Goal: Task Accomplishment & Management: Complete application form

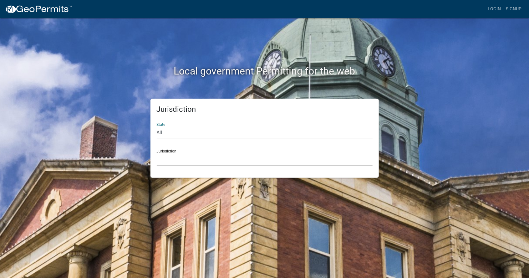
select select "Georgia"
click at [157, 126] on select "All Colorado Georgia Indiana Iowa Kansas Minnesota Ohio South Carolina Wisconsin" at bounding box center [265, 132] width 216 height 13
click at [194, 161] on select "Carroll County, Georgia Cook County, Georgia Crawford County, Georgia Gilmer Co…" at bounding box center [265, 159] width 216 height 13
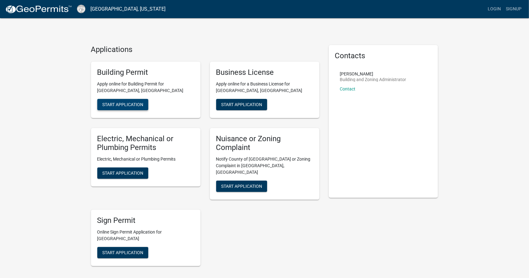
click at [120, 107] on button "Start Application" at bounding box center [122, 104] width 51 height 11
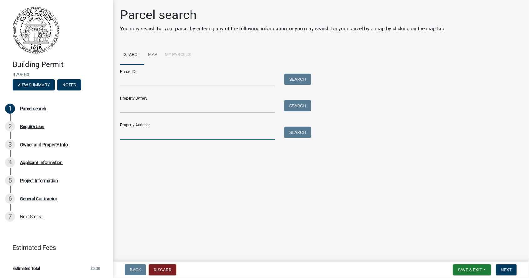
click at [164, 135] on input "Property Address:" at bounding box center [197, 133] width 155 height 13
type input "1970 [GEOGRAPHIC_DATA]"
click at [293, 136] on button "Search" at bounding box center [297, 132] width 27 height 11
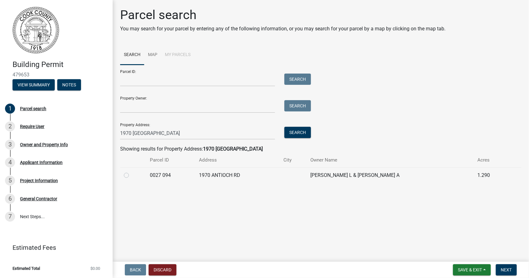
click at [131, 171] on label at bounding box center [131, 171] width 0 height 0
click at [131, 175] on 094 "radio" at bounding box center [133, 173] width 4 height 4
radio 094 "true"
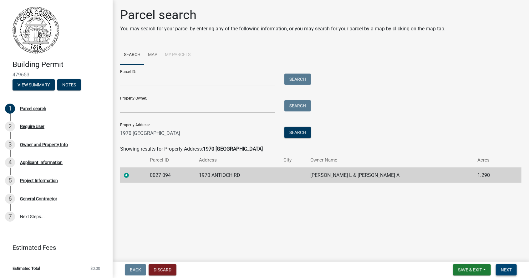
click at [506, 270] on span "Next" at bounding box center [506, 269] width 11 height 5
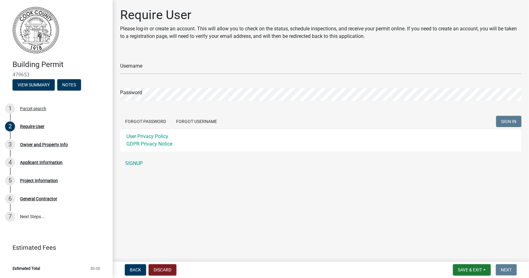
click at [91, 269] on span "$0.00" at bounding box center [95, 268] width 10 height 4
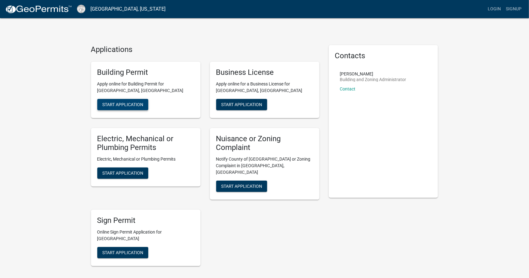
click at [115, 103] on span "Start Application" at bounding box center [122, 104] width 41 height 5
click at [110, 107] on span "Start Application" at bounding box center [122, 104] width 41 height 5
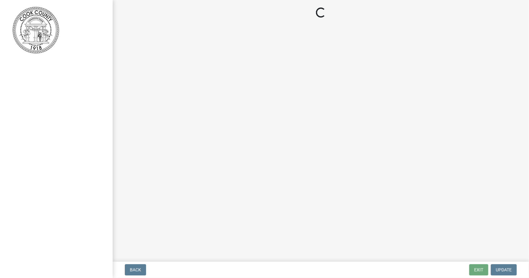
click at [235, 189] on main "Loading..." at bounding box center [321, 129] width 416 height 259
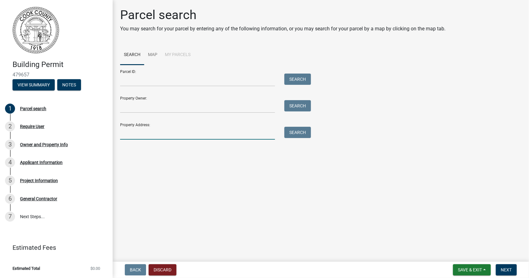
click at [214, 135] on input "Property Address:" at bounding box center [197, 133] width 155 height 13
type input "1970 Antioch rd"
click at [299, 132] on button "Search" at bounding box center [297, 132] width 27 height 11
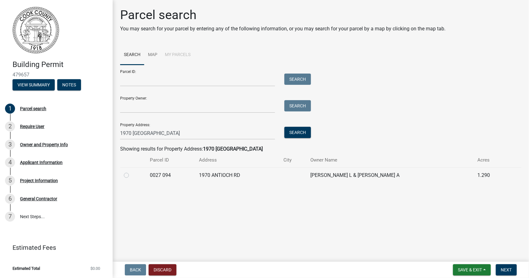
click at [125, 182] on td at bounding box center [133, 174] width 26 height 15
click at [131, 171] on label at bounding box center [131, 171] width 0 height 0
click at [131, 175] on 094 "radio" at bounding box center [133, 173] width 4 height 4
radio 094 "true"
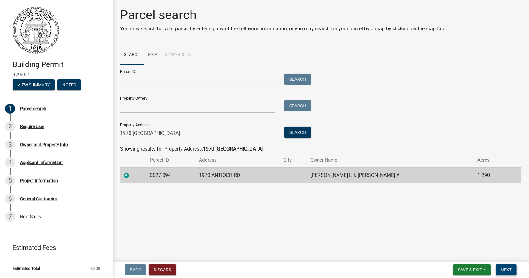
click at [509, 269] on span "Next" at bounding box center [506, 269] width 11 height 5
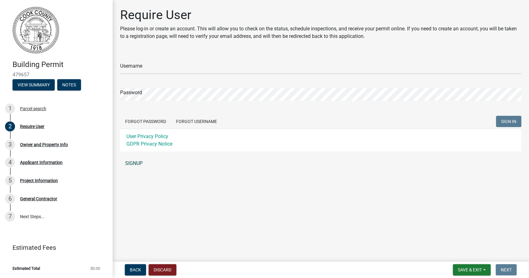
click at [132, 165] on link "SIGNUP" at bounding box center [320, 163] width 401 height 13
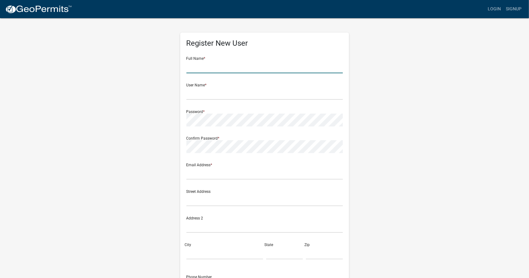
click at [281, 67] on input "text" at bounding box center [264, 66] width 156 height 13
type input "[PERSON_NAME]"
click at [200, 91] on input "text" at bounding box center [264, 93] width 156 height 13
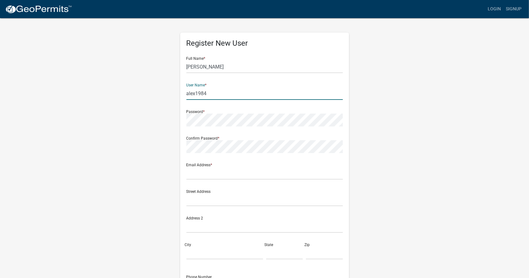
type input "alex1984"
click at [214, 179] on input "text" at bounding box center [264, 173] width 156 height 13
type input "ericklaface@hotmail.com"
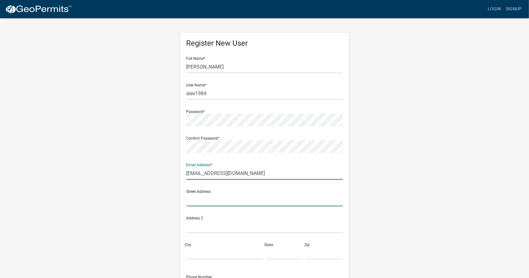
click at [215, 199] on input "text" at bounding box center [264, 199] width 156 height 13
type input "3402 old clyattville rd"
click at [209, 254] on input "City" at bounding box center [224, 252] width 77 height 13
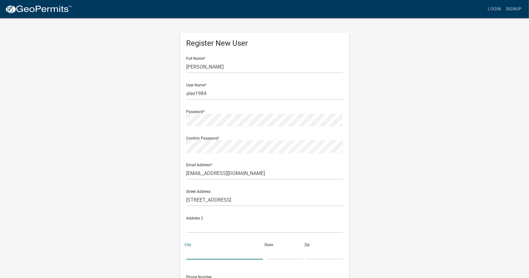
type input "valdosta"
click at [273, 258] on input "text" at bounding box center [284, 252] width 37 height 13
type input "Georgia"
click at [309, 254] on input "text" at bounding box center [324, 252] width 37 height 13
type input "31601"
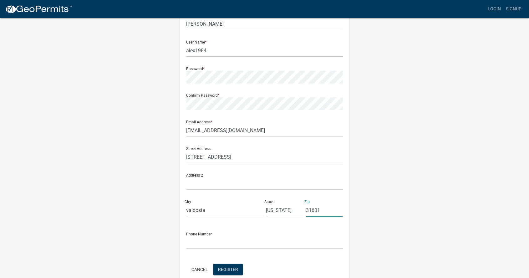
scroll to position [44, 0]
click at [193, 242] on input "text" at bounding box center [264, 241] width 156 height 13
type input "229 650 5292"
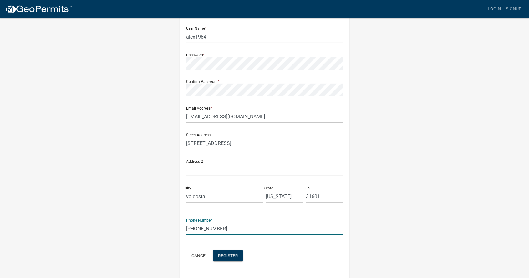
scroll to position [58, 0]
click at [234, 257] on button "Register" at bounding box center [228, 253] width 30 height 11
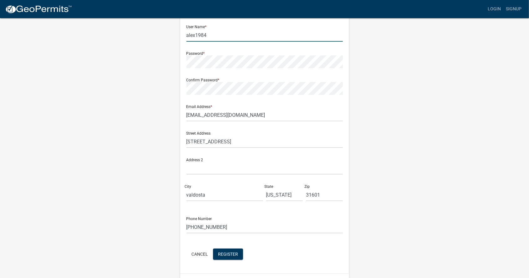
click at [273, 35] on input "alex1984" at bounding box center [264, 35] width 156 height 13
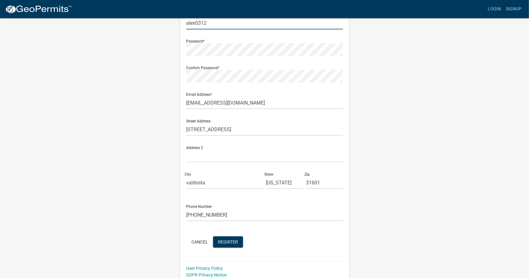
scroll to position [74, 0]
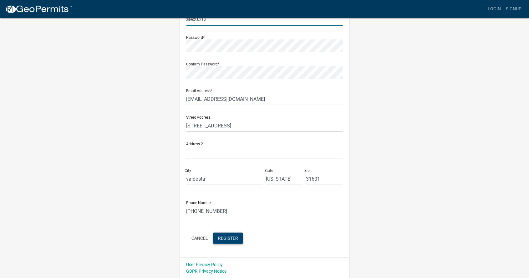
type input "alex0312"
click at [234, 241] on button "Register" at bounding box center [228, 237] width 30 height 11
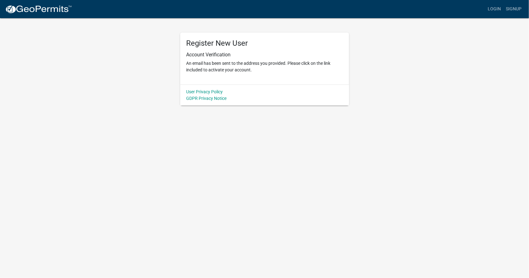
scroll to position [0, 0]
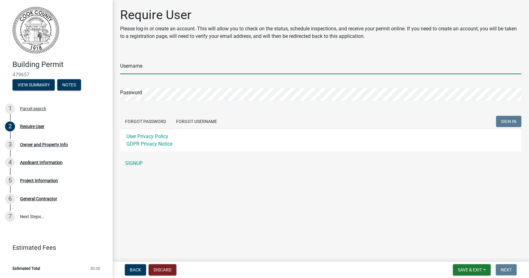
click at [251, 65] on input "Username" at bounding box center [320, 67] width 401 height 13
type input "alex0312"
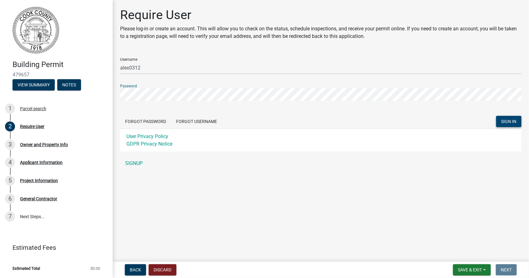
click at [504, 125] on button "SIGN IN" at bounding box center [508, 121] width 25 height 11
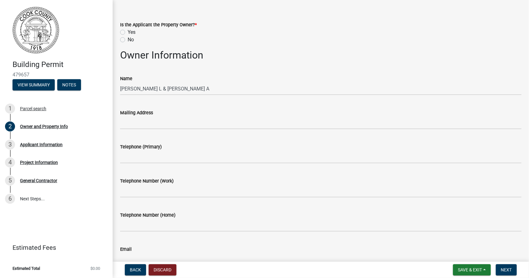
scroll to position [21, 0]
click at [128, 42] on label "No" at bounding box center [131, 40] width 6 height 8
click at [128, 40] on input "No" at bounding box center [130, 38] width 4 height 4
radio input "true"
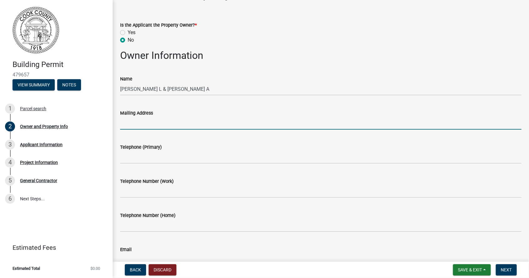
click at [206, 125] on input "Mailing Address" at bounding box center [320, 123] width 401 height 13
type input "1970 antioch rd, Adel,Georgia 31620"
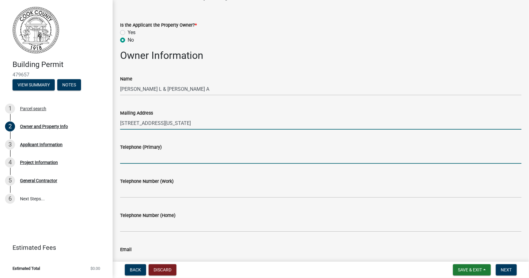
click at [169, 155] on input "Telephone (Primary)" at bounding box center [320, 157] width 401 height 13
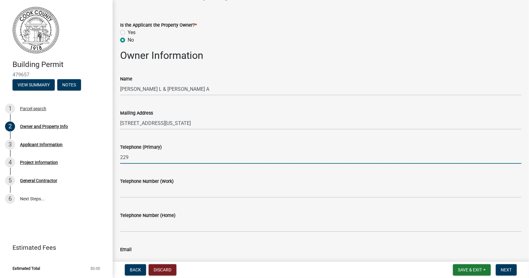
type input "229"
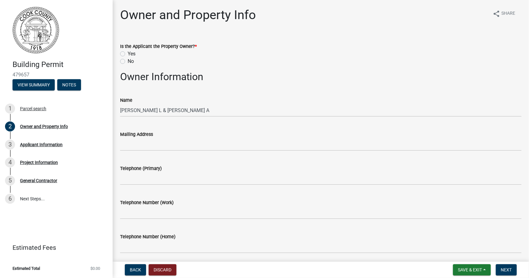
click at [128, 63] on label "No" at bounding box center [131, 62] width 6 height 8
click at [128, 62] on input "No" at bounding box center [130, 60] width 4 height 4
radio input "true"
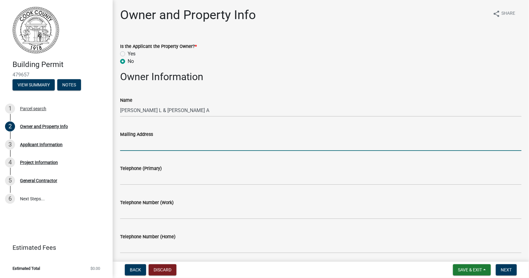
click at [153, 146] on input "Mailing Address" at bounding box center [320, 144] width 401 height 13
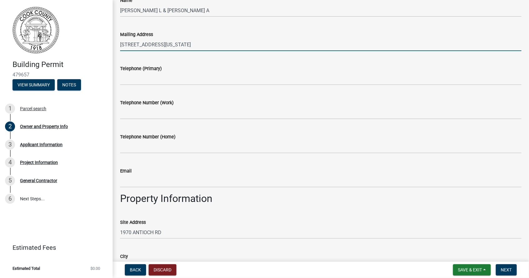
scroll to position [102, 0]
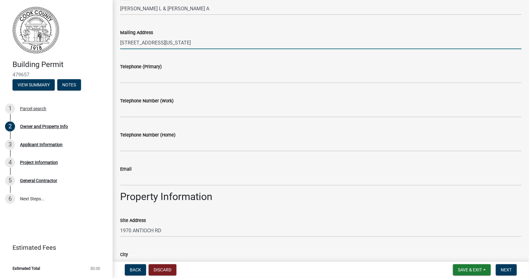
type input "[STREET_ADDRESS][US_STATE]"
click at [153, 69] on label "Telephone (Primary)" at bounding box center [141, 67] width 42 height 4
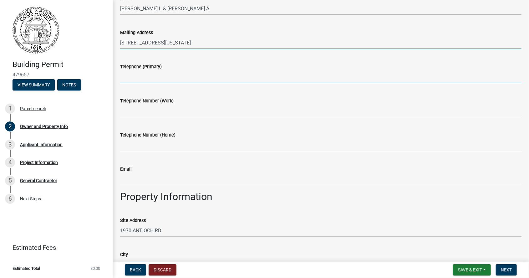
click at [153, 70] on input "Telephone (Primary)" at bounding box center [320, 76] width 401 height 13
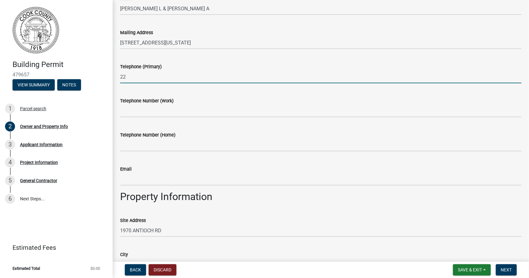
type input "2"
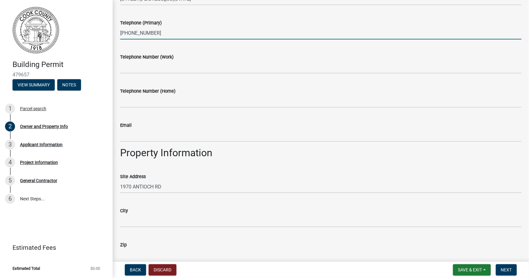
scroll to position [146, 0]
type input "[PHONE_NUMBER]"
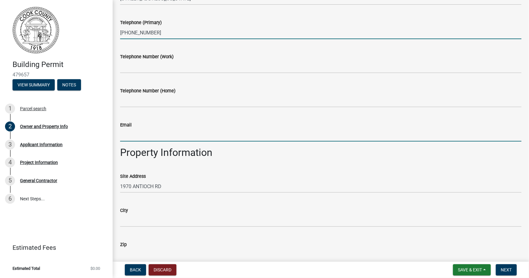
click at [171, 137] on input "Email" at bounding box center [320, 134] width 401 height 13
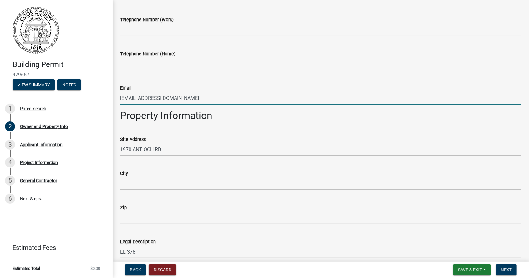
scroll to position [183, 0]
type input "ericklaface@hotmail.com"
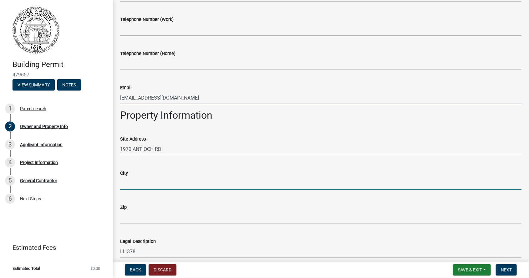
click at [144, 181] on input "City" at bounding box center [320, 183] width 401 height 13
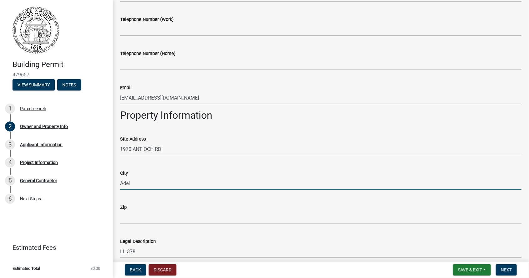
type input "Adel"
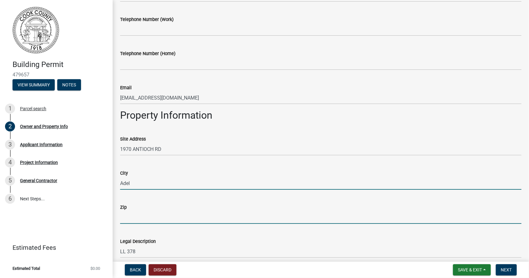
click at [158, 214] on input "Zip" at bounding box center [320, 217] width 401 height 13
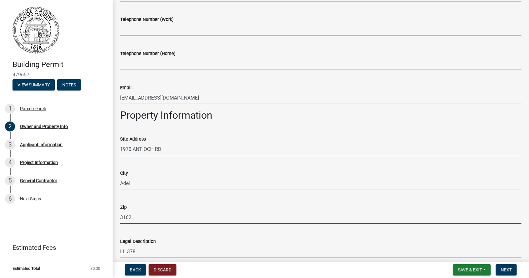
type input "31620"
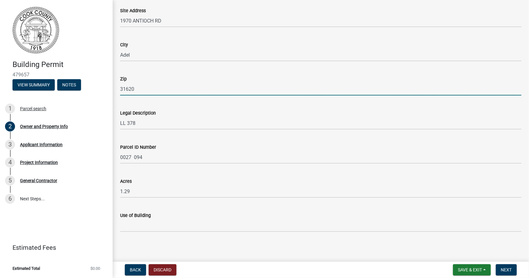
scroll to position [313, 0]
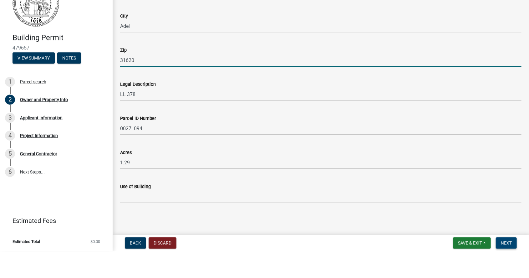
click at [508, 271] on span "Next" at bounding box center [506, 269] width 11 height 5
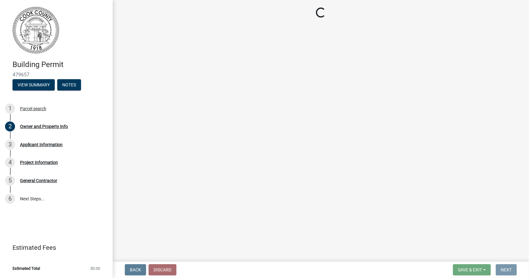
scroll to position [0, 0]
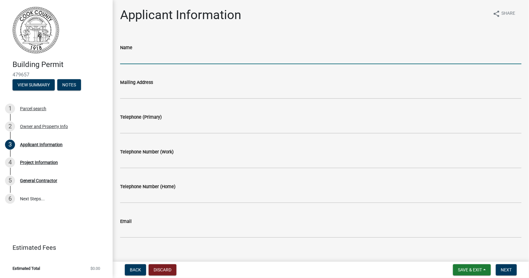
click at [168, 58] on input "Name" at bounding box center [320, 57] width 401 height 13
type input "carlos"
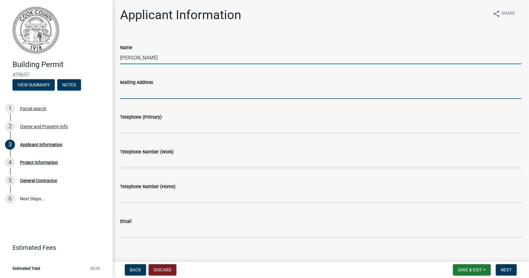
click at [181, 90] on input "Mailing Address" at bounding box center [320, 92] width 401 height 13
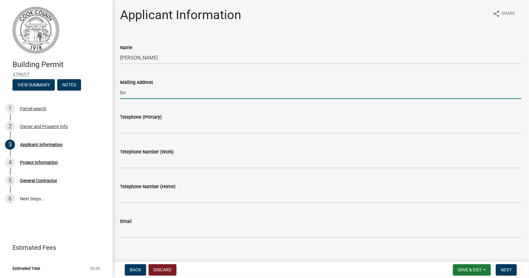
type input "b"
type input "ericklaface@hotmail.com"
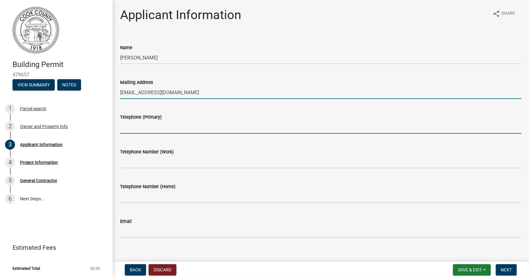
click at [146, 130] on input "Telephone (Primary)" at bounding box center [320, 127] width 401 height 13
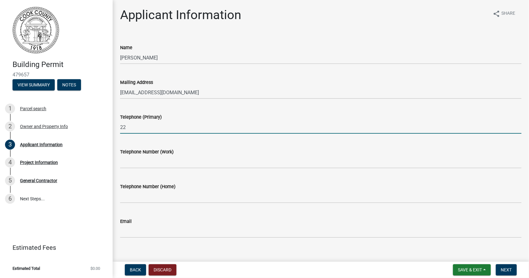
type input "2"
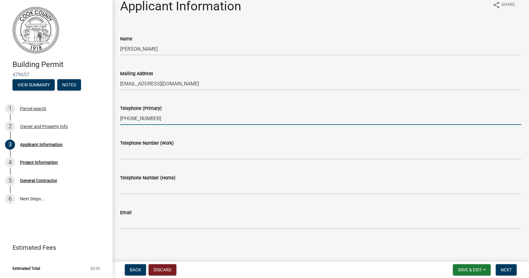
type input "(229)650-5292"
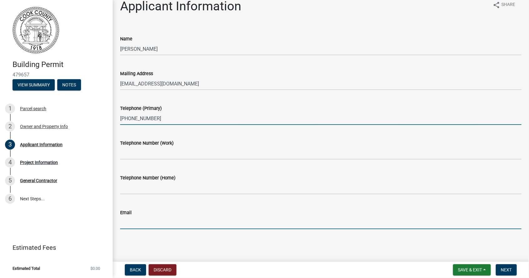
click at [160, 224] on input "Email" at bounding box center [320, 222] width 401 height 13
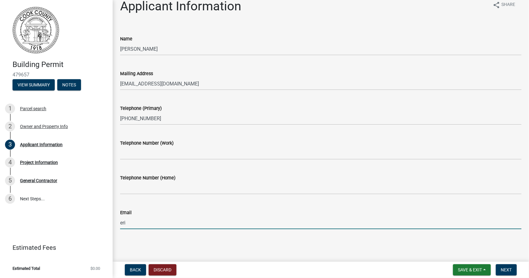
type input "ericklaface@hotmail.com"
click at [509, 273] on button "Next" at bounding box center [506, 269] width 21 height 11
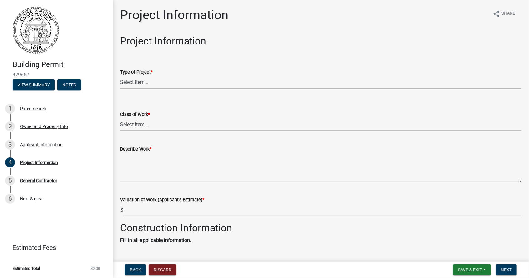
click at [149, 83] on select "Select Item... Manufactured Home New Single Family New Multi-Family New Commerc…" at bounding box center [320, 82] width 401 height 13
click at [120, 76] on select "Select Item... Manufactured Home New Single Family New Multi-Family New Commerc…" at bounding box center [320, 82] width 401 height 13
select select "4b7d28f2-ad6d-4146-a007-9cde64d4e27b"
click at [220, 128] on select "Select Item... Addition Alteration Demolish Erect Move Relocate Repair ReRoof" at bounding box center [320, 124] width 401 height 13
click at [120, 118] on select "Select Item... Addition Alteration Demolish Erect Move Relocate Repair ReRoof" at bounding box center [320, 124] width 401 height 13
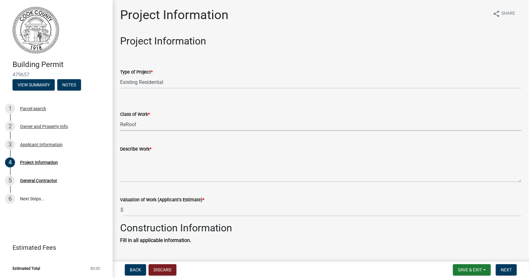
select select "279cb656-ce12-45ba-a673-6b4d84e9f3a3"
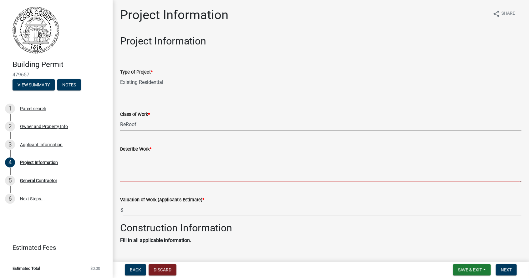
click at [159, 181] on textarea "Describe Work *" at bounding box center [320, 167] width 401 height 29
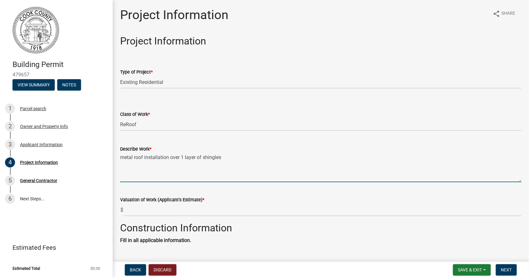
type textarea "metal roof installation over 1 layer of shingles"
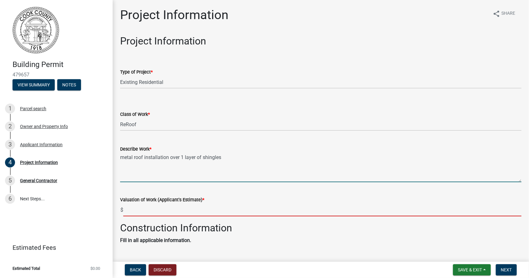
click at [185, 207] on input "text" at bounding box center [322, 209] width 398 height 13
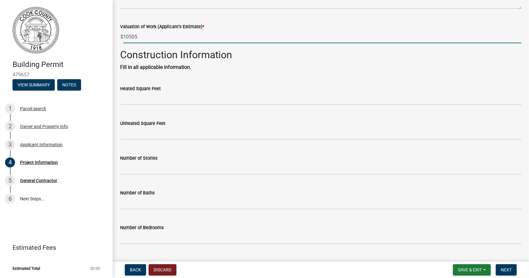
scroll to position [174, 0]
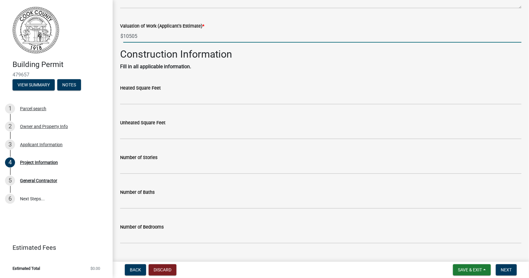
type input "10505"
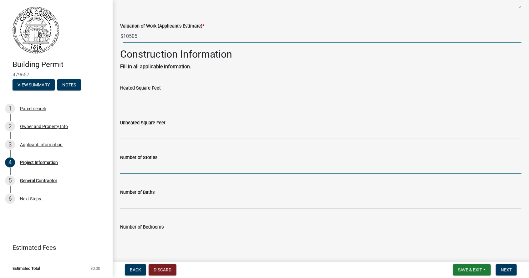
click at [236, 172] on input "text" at bounding box center [320, 167] width 401 height 13
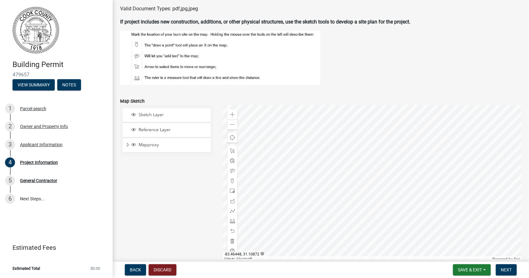
scroll to position [628, 0]
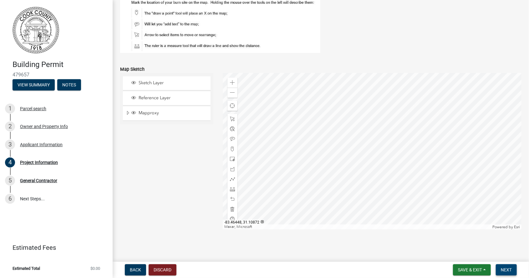
type input "1"
click at [511, 270] on span "Next" at bounding box center [506, 269] width 11 height 5
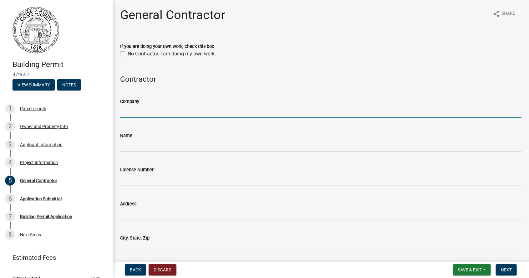
click at [238, 113] on input "Company" at bounding box center [320, 111] width 401 height 13
type input "b"
type input "Bonita Homes Renovations"
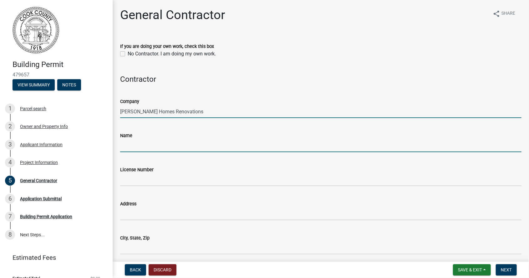
click at [186, 148] on input "Name" at bounding box center [320, 145] width 401 height 13
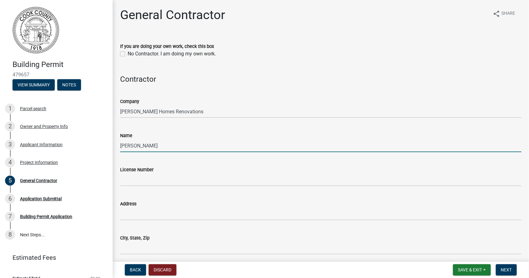
type input "carlos"
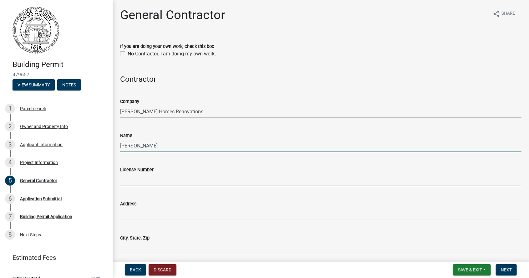
click at [164, 181] on input "License Number" at bounding box center [320, 179] width 401 height 13
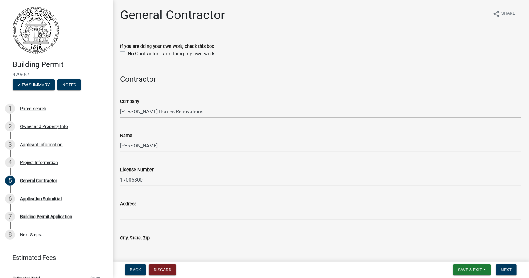
type input "17006800"
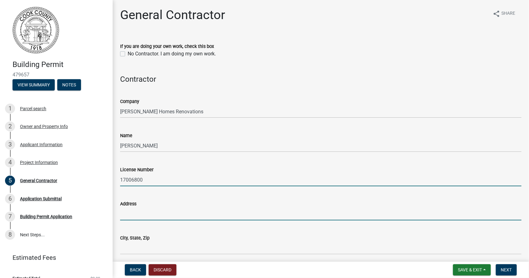
click at [274, 212] on input "Address" at bounding box center [320, 213] width 401 height 13
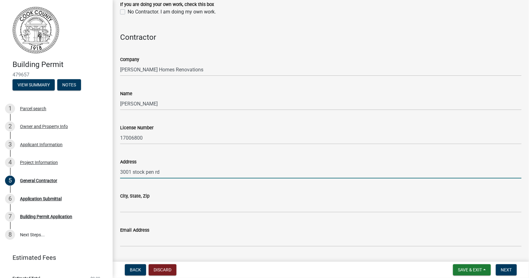
scroll to position [42, 0]
type input "3001 stock pen rd"
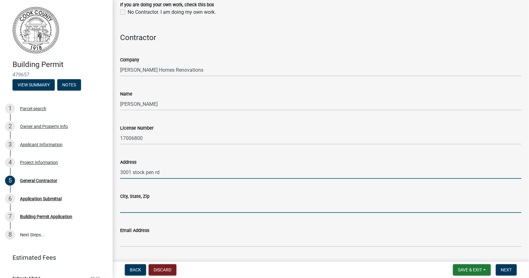
click at [233, 211] on input "City, State, Zip" at bounding box center [320, 206] width 401 height 13
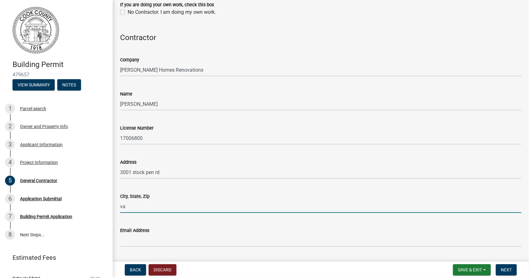
type input "v"
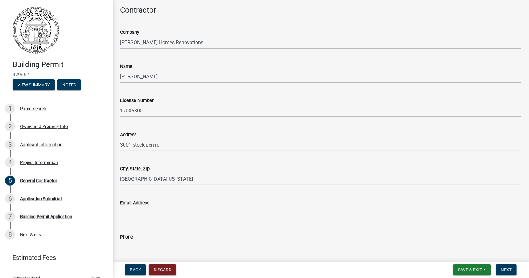
scroll to position [93, 0]
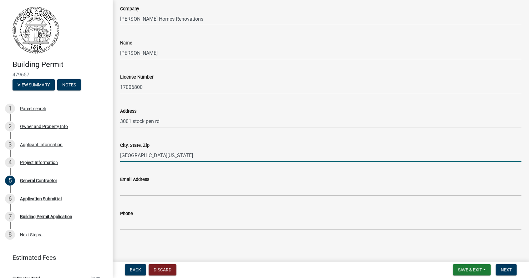
type input "Vladosta,Georgia 31601"
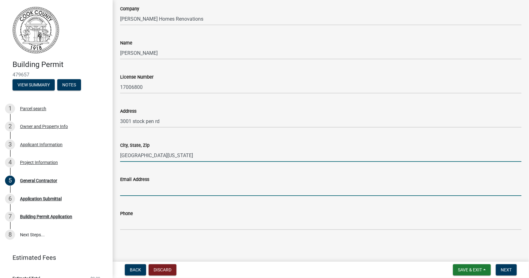
click at [172, 188] on input "Email Address" at bounding box center [320, 189] width 401 height 13
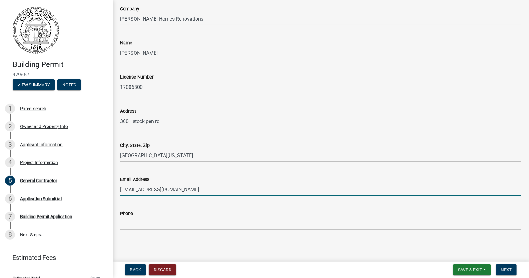
type input "ericklaface@hotmail.com"
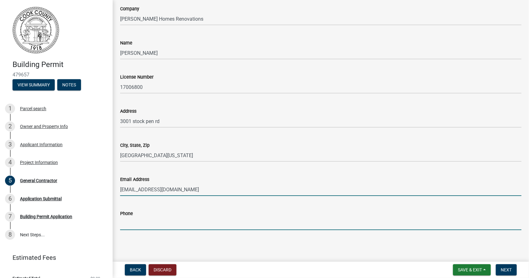
click at [178, 224] on input "Phone" at bounding box center [320, 223] width 401 height 13
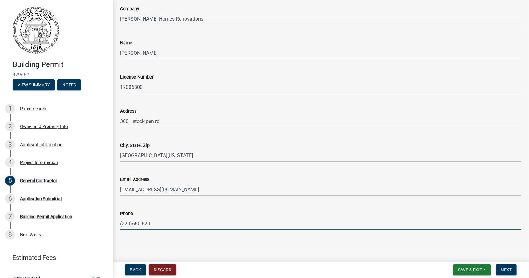
type input "(229)650-5292"
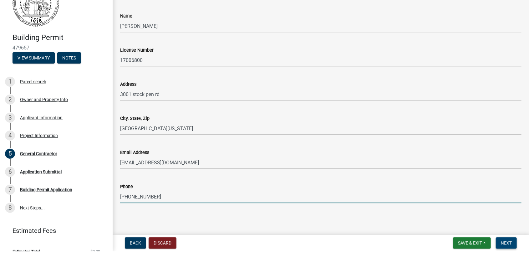
click at [508, 272] on span "Next" at bounding box center [506, 269] width 11 height 5
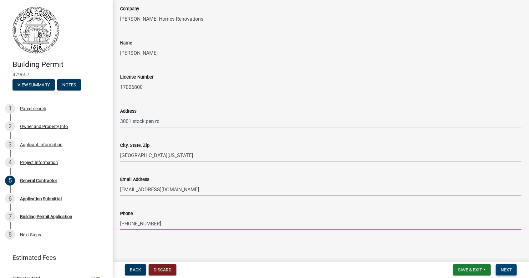
scroll to position [0, 0]
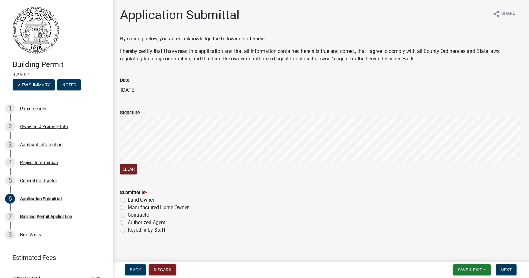
click at [128, 213] on label "Contractor" at bounding box center [139, 215] width 23 height 8
click at [128, 213] on input "Contractor" at bounding box center [130, 213] width 4 height 4
radio input "true"
click at [507, 268] on span "Next" at bounding box center [506, 269] width 11 height 5
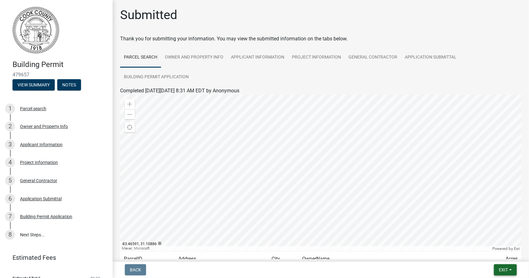
click at [504, 273] on button "Exit" at bounding box center [505, 269] width 23 height 11
click at [483, 253] on button "Save & Exit" at bounding box center [492, 253] width 50 height 15
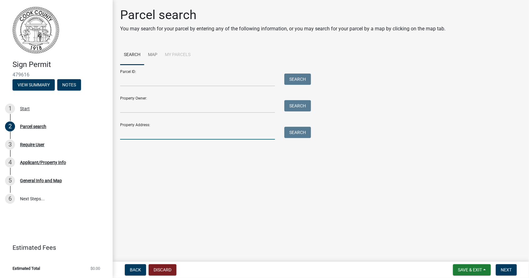
click at [177, 134] on input "Property Address:" at bounding box center [197, 133] width 155 height 13
type input "1970 [GEOGRAPHIC_DATA]"
click at [300, 133] on button "Search" at bounding box center [297, 132] width 27 height 11
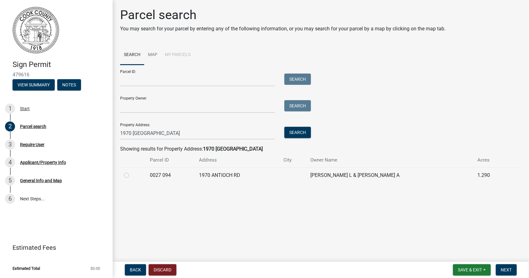
click at [131, 171] on label at bounding box center [131, 171] width 0 height 0
click at [131, 175] on 094 "radio" at bounding box center [133, 173] width 4 height 4
radio 094 "true"
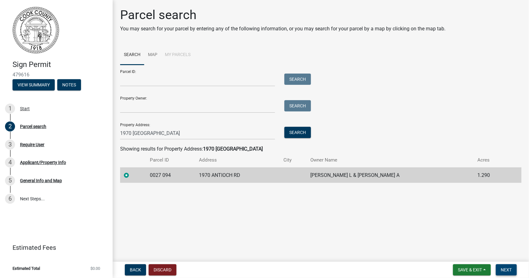
click at [510, 269] on span "Next" at bounding box center [506, 269] width 11 height 5
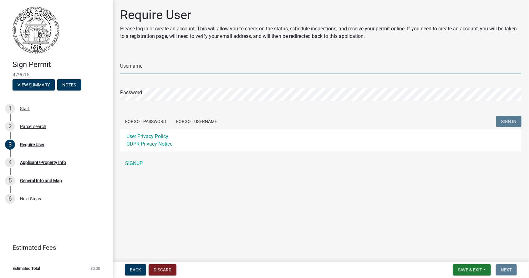
click at [316, 67] on input "Username" at bounding box center [320, 67] width 401 height 13
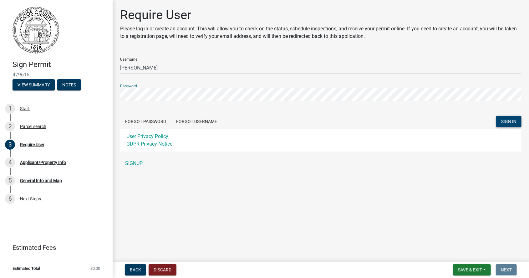
click at [514, 123] on span "SIGN IN" at bounding box center [508, 121] width 15 height 5
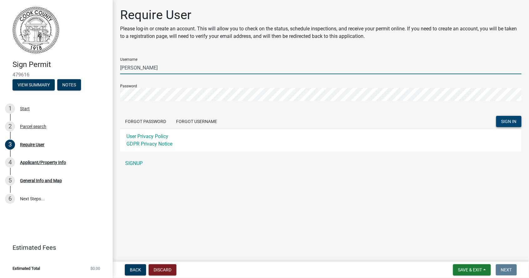
click at [249, 65] on input "[PERSON_NAME]" at bounding box center [320, 67] width 401 height 13
type input "alex0312"
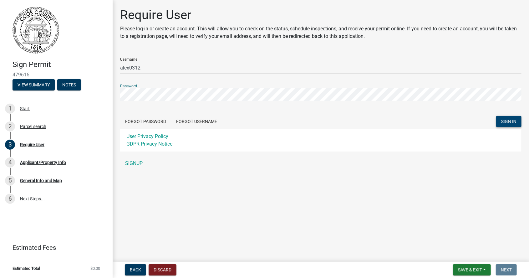
click at [511, 121] on span "SIGN IN" at bounding box center [508, 121] width 15 height 5
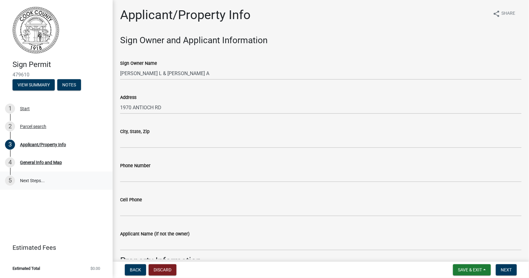
click at [46, 184] on link "5 Next Steps..." at bounding box center [56, 180] width 113 height 18
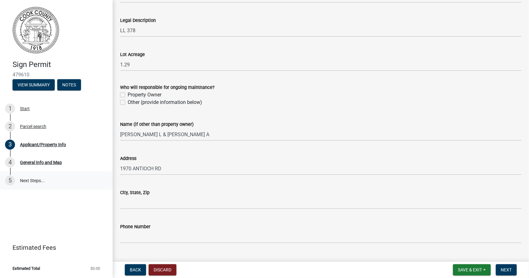
scroll to position [446, 0]
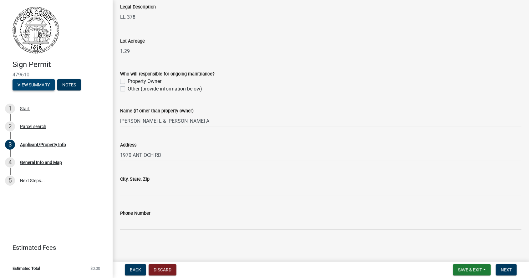
click at [35, 89] on button "View Summary" at bounding box center [34, 84] width 42 height 11
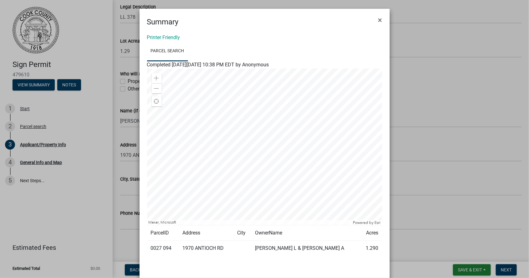
click at [72, 87] on ngb-modal-window "Summary × Printer Friendly Parcel search Completed [DATE][DATE] 10:38 PM EDT by…" at bounding box center [264, 139] width 529 height 278
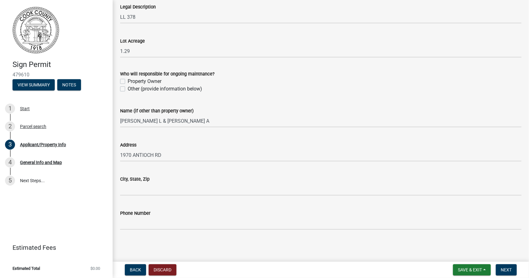
click at [68, 95] on header "Sign Permit 479610 View Summary Notes" at bounding box center [56, 48] width 113 height 97
click at [73, 89] on button "Notes" at bounding box center [69, 84] width 24 height 11
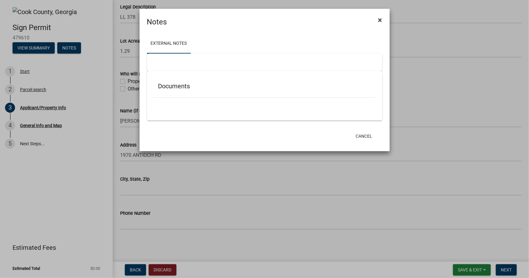
click at [382, 22] on button "×" at bounding box center [380, 20] width 14 height 18
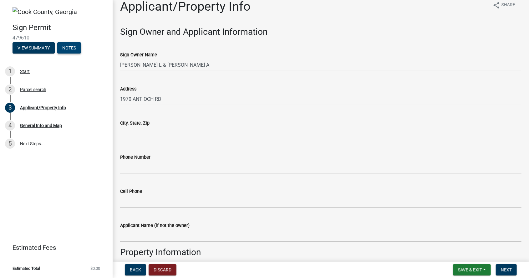
scroll to position [0, 0]
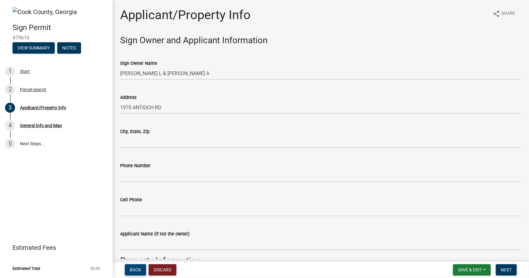
click at [137, 268] on span "Back" at bounding box center [135, 269] width 11 height 5
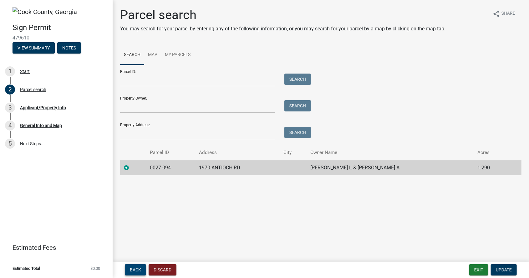
click at [135, 271] on span "Back" at bounding box center [135, 269] width 11 height 5
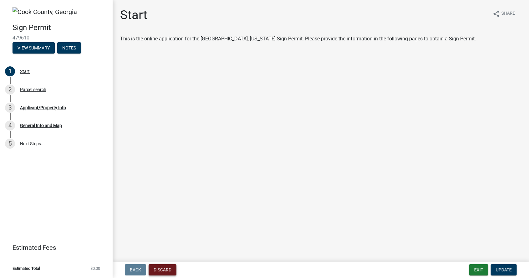
click at [155, 270] on button "Discard" at bounding box center [163, 269] width 28 height 11
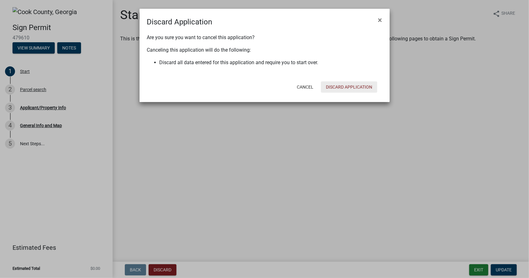
click at [351, 88] on button "Discard Application" at bounding box center [349, 86] width 56 height 11
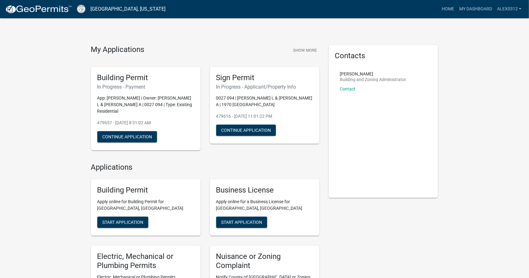
click at [165, 101] on p "App: [PERSON_NAME] | Owner: [PERSON_NAME] L & [PERSON_NAME] A | 0027 094 | Type…" at bounding box center [145, 105] width 97 height 20
click at [168, 101] on p "App: [PERSON_NAME] | Owner: [PERSON_NAME] L & [PERSON_NAME] A | 0027 094 | Type…" at bounding box center [145, 105] width 97 height 20
click at [232, 132] on button "Continue Application" at bounding box center [246, 129] width 60 height 11
click at [481, 11] on link "My Dashboard" at bounding box center [475, 9] width 38 height 12
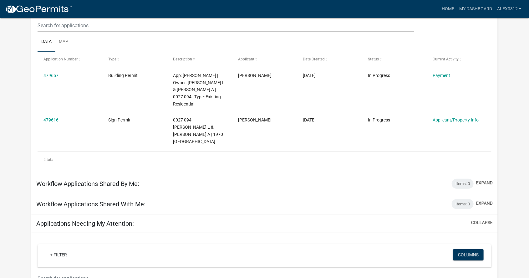
scroll to position [87, 0]
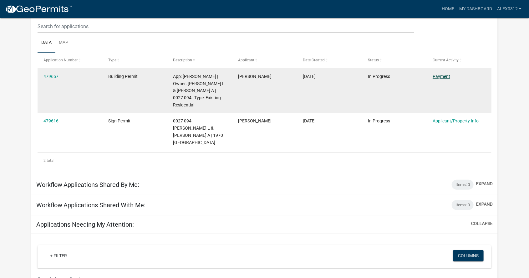
click at [447, 75] on link "Payment" at bounding box center [441, 76] width 18 height 5
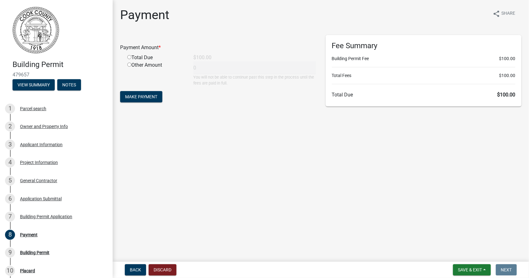
click at [135, 54] on div "Total Due" at bounding box center [156, 58] width 66 height 8
click at [131, 55] on input "radio" at bounding box center [129, 57] width 4 height 4
radio input "true"
type input "100"
click at [137, 98] on span "Make Payment" at bounding box center [141, 96] width 32 height 5
